Goal: Transaction & Acquisition: Purchase product/service

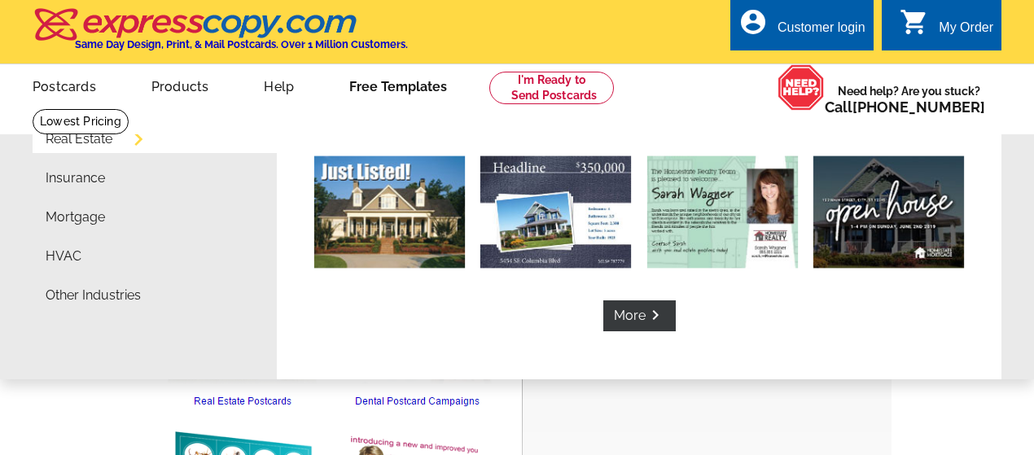
click at [412, 203] on img at bounding box center [389, 212] width 151 height 112
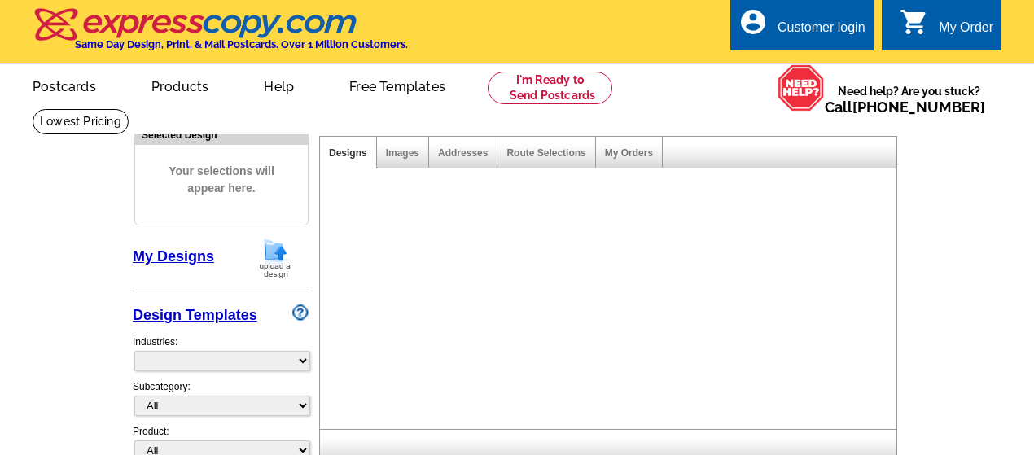
click at [194, 85] on link "Products" at bounding box center [180, 85] width 110 height 38
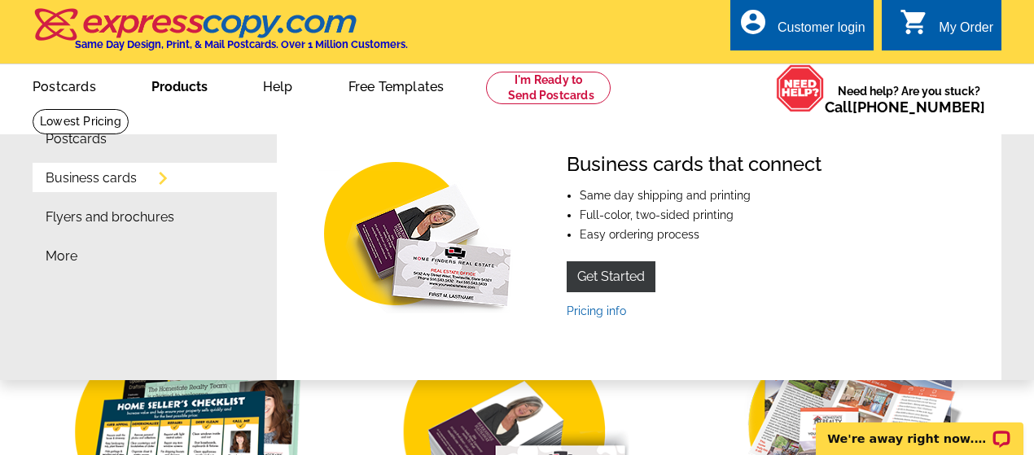
click at [123, 178] on link "Business cards" at bounding box center [91, 178] width 91 height 13
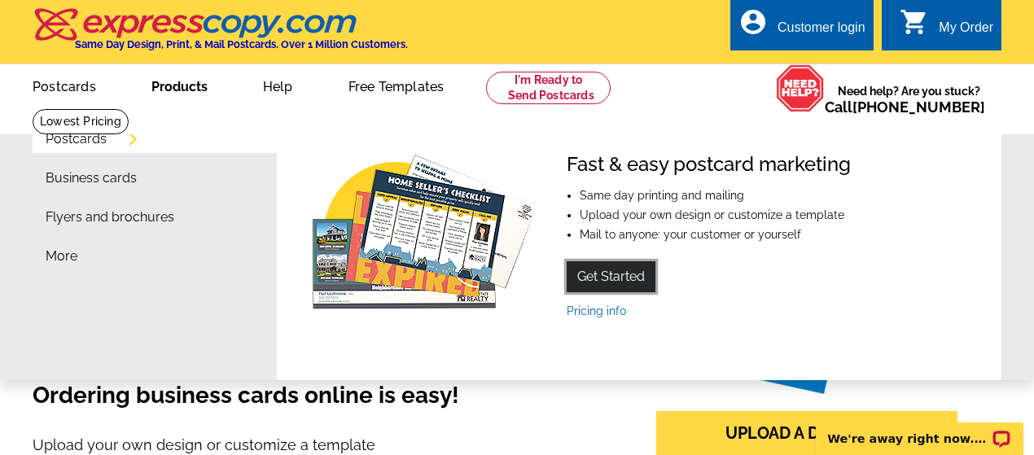
click at [626, 282] on link "Get Started" at bounding box center [610, 276] width 89 height 31
